Goal: Information Seeking & Learning: Understand process/instructions

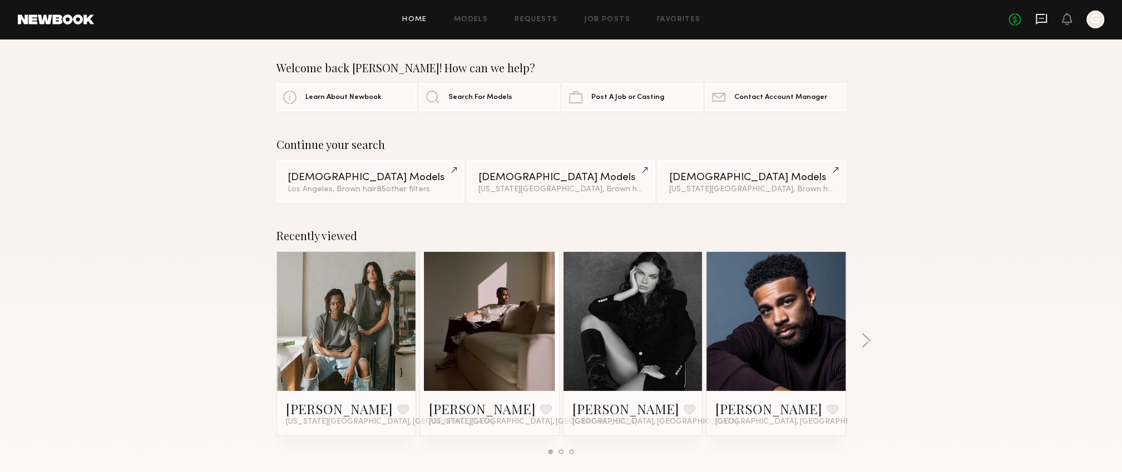
click at [1045, 20] on icon at bounding box center [1041, 19] width 11 height 11
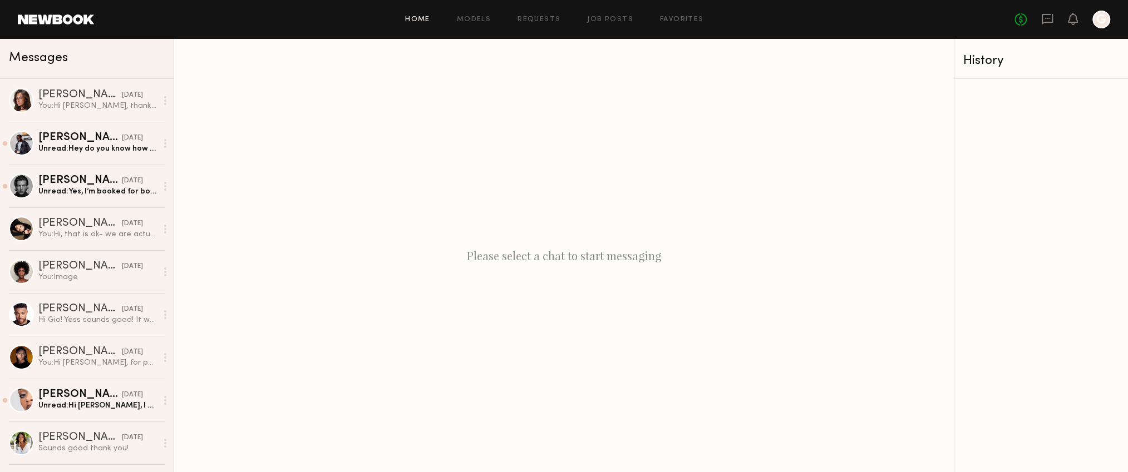
click at [418, 17] on link "Home" at bounding box center [417, 19] width 25 height 7
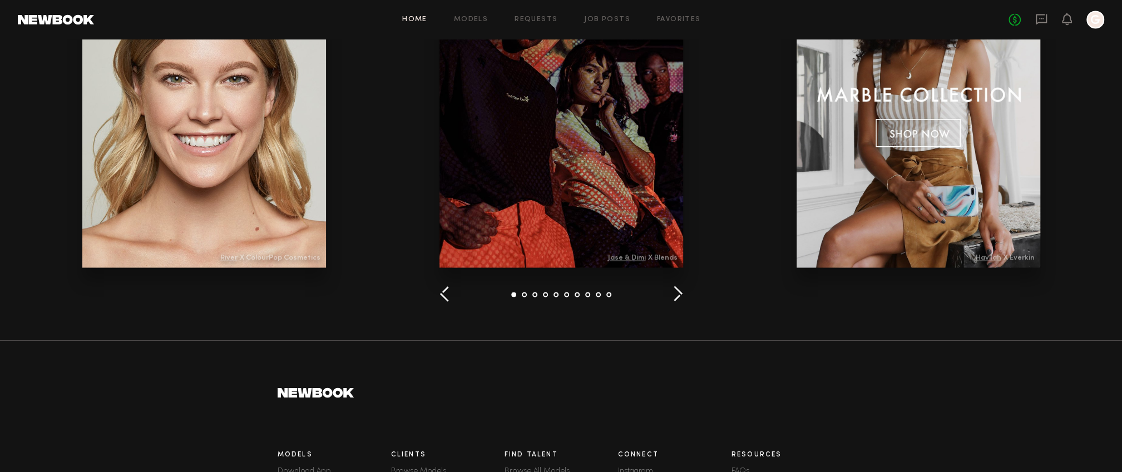
scroll to position [1553, 0]
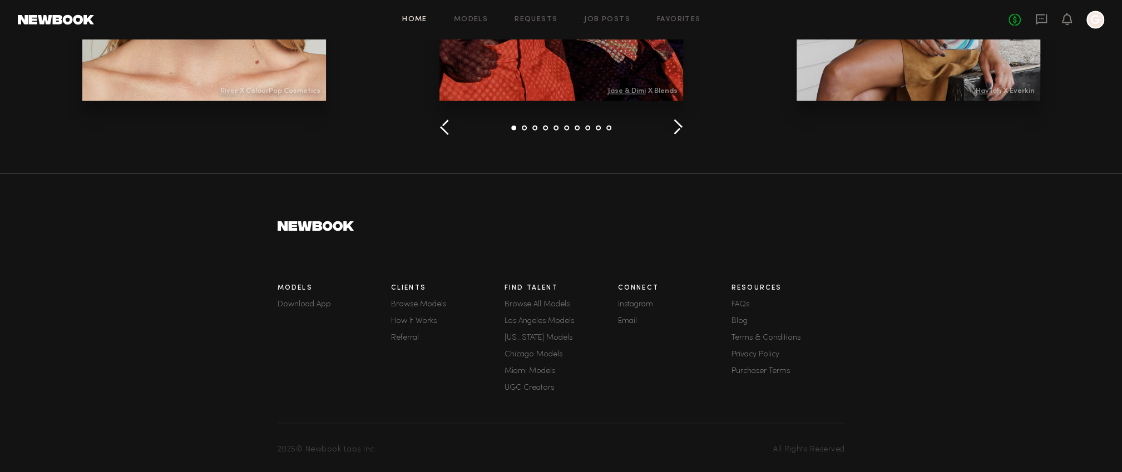
click at [742, 303] on link "FAQs" at bounding box center [789, 305] width 114 height 8
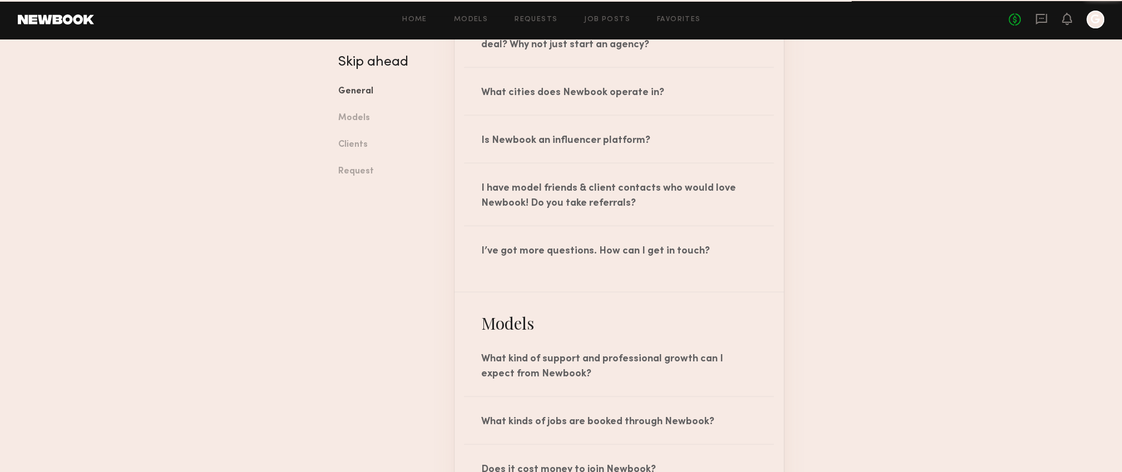
scroll to position [386, 0]
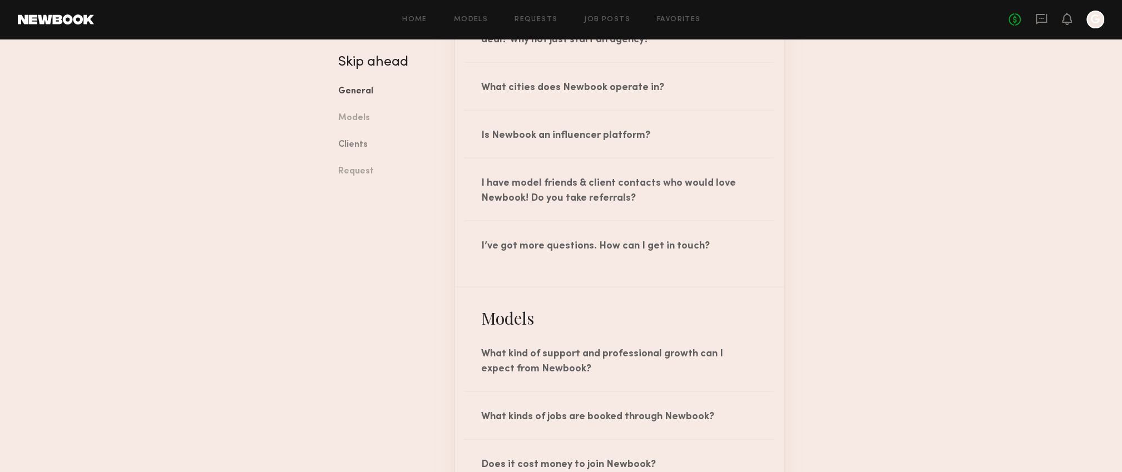
click at [339, 144] on link "Clients" at bounding box center [387, 145] width 99 height 27
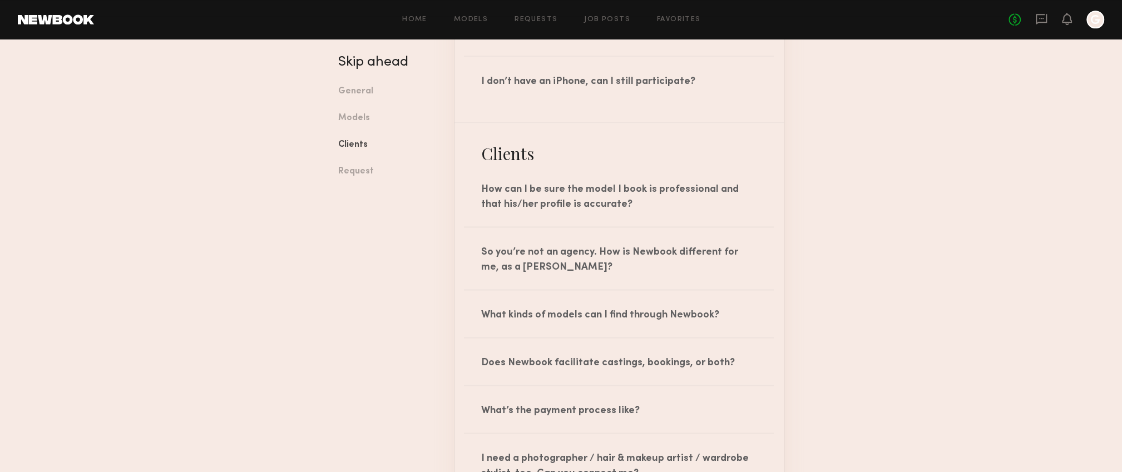
scroll to position [1184, 0]
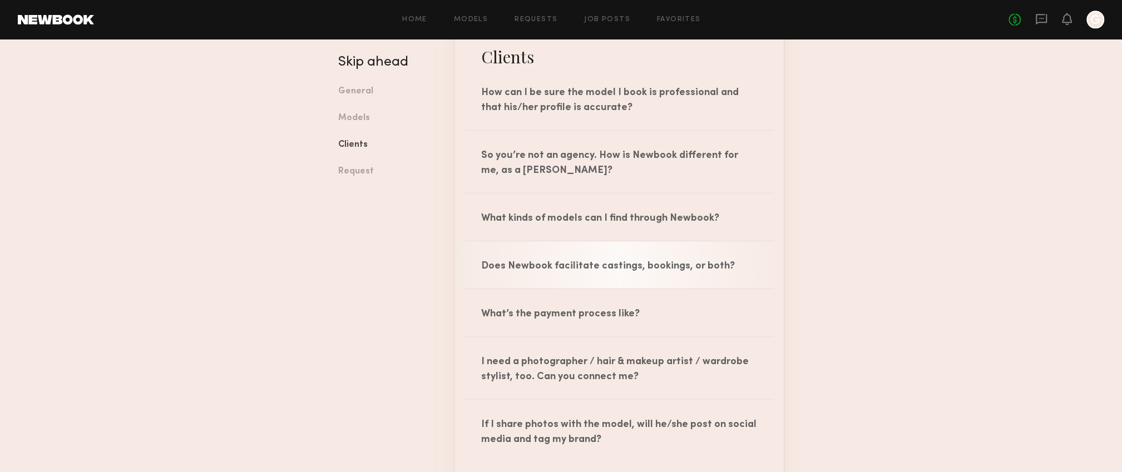
scroll to position [1203, 0]
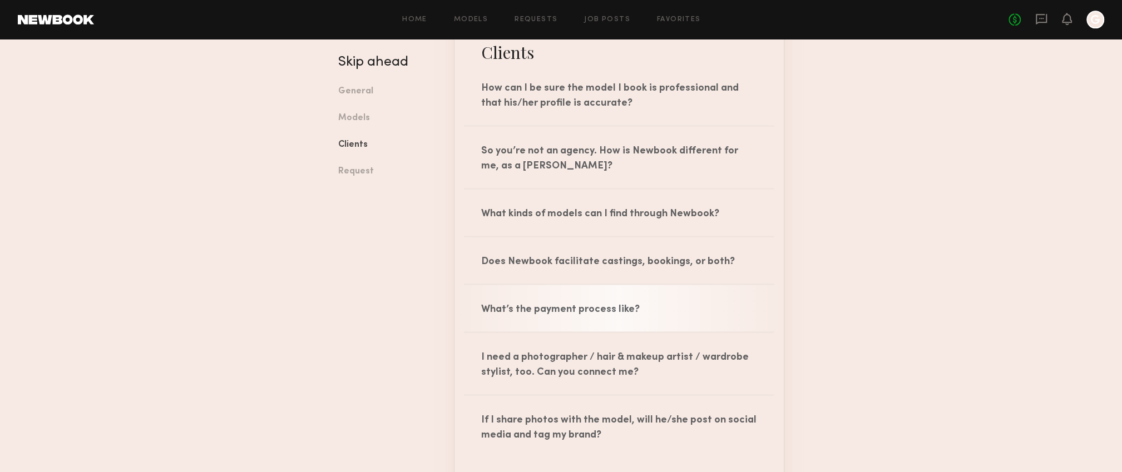
click at [570, 296] on div "What’s the payment process like?" at bounding box center [619, 308] width 329 height 47
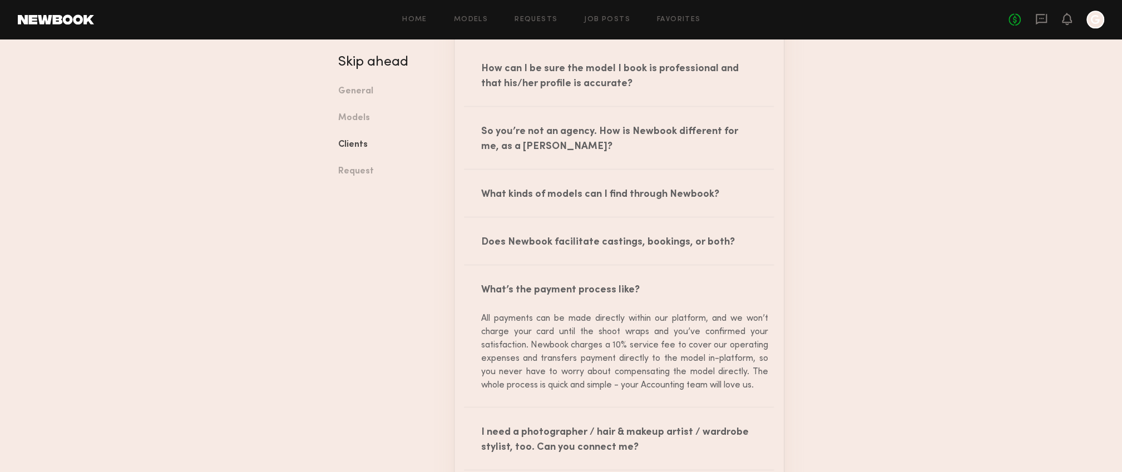
scroll to position [1311, 0]
